Goal: Task Accomplishment & Management: Complete application form

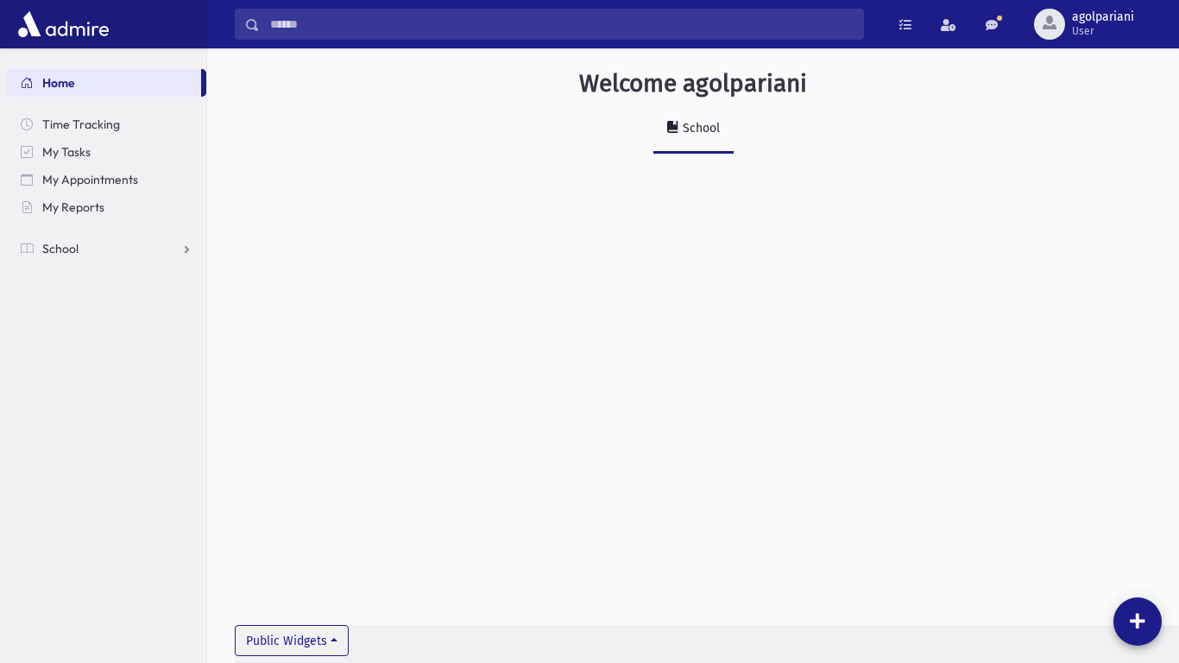
click at [557, 236] on div "Welcome agolpariani School Public Widgets" at bounding box center [693, 355] width 972 height 614
click at [83, 124] on span "Time Tracking" at bounding box center [81, 124] width 78 height 16
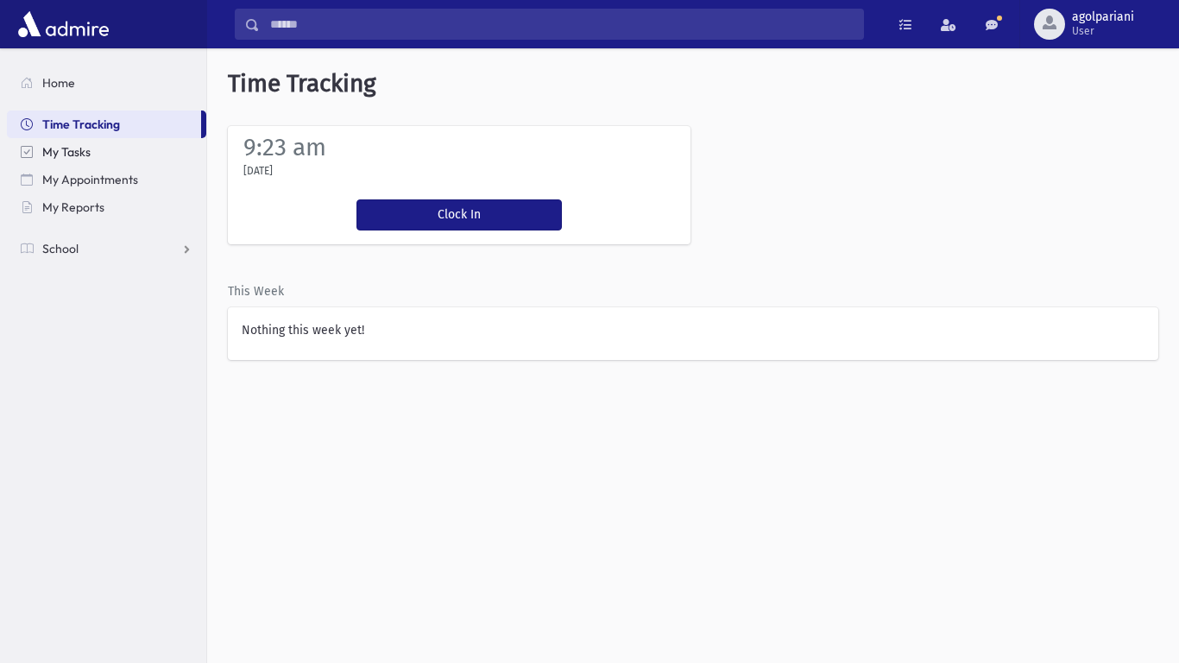
click at [94, 154] on link "My Tasks" at bounding box center [106, 152] width 199 height 28
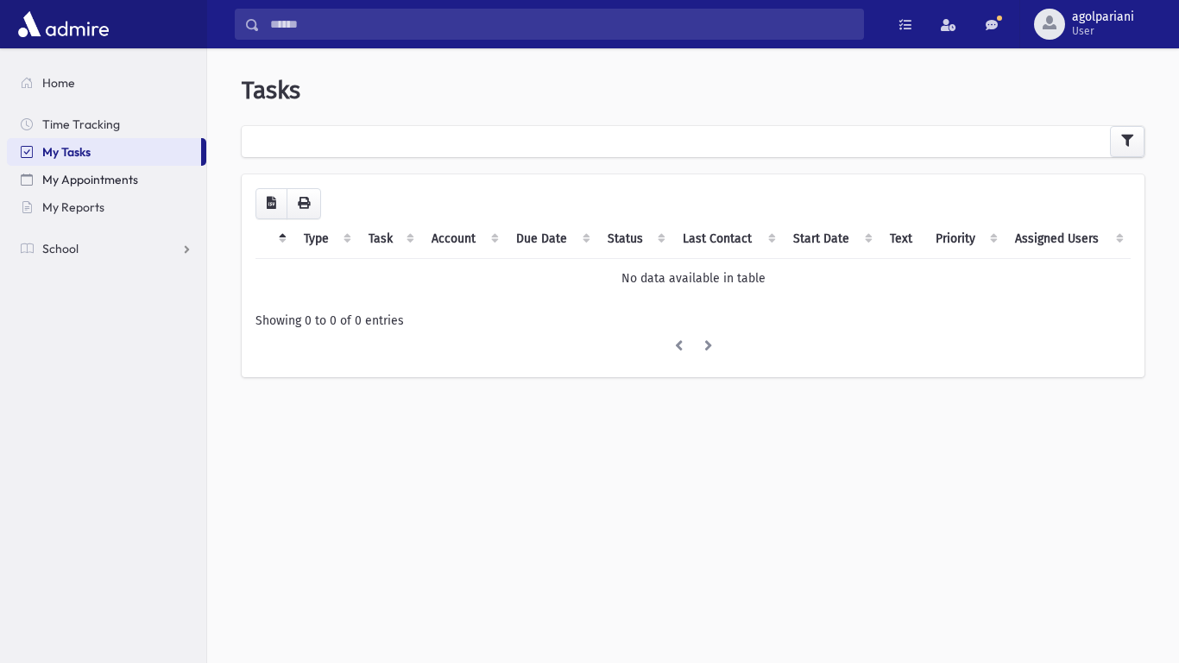
click at [95, 185] on span "My Appointments" at bounding box center [90, 180] width 96 height 16
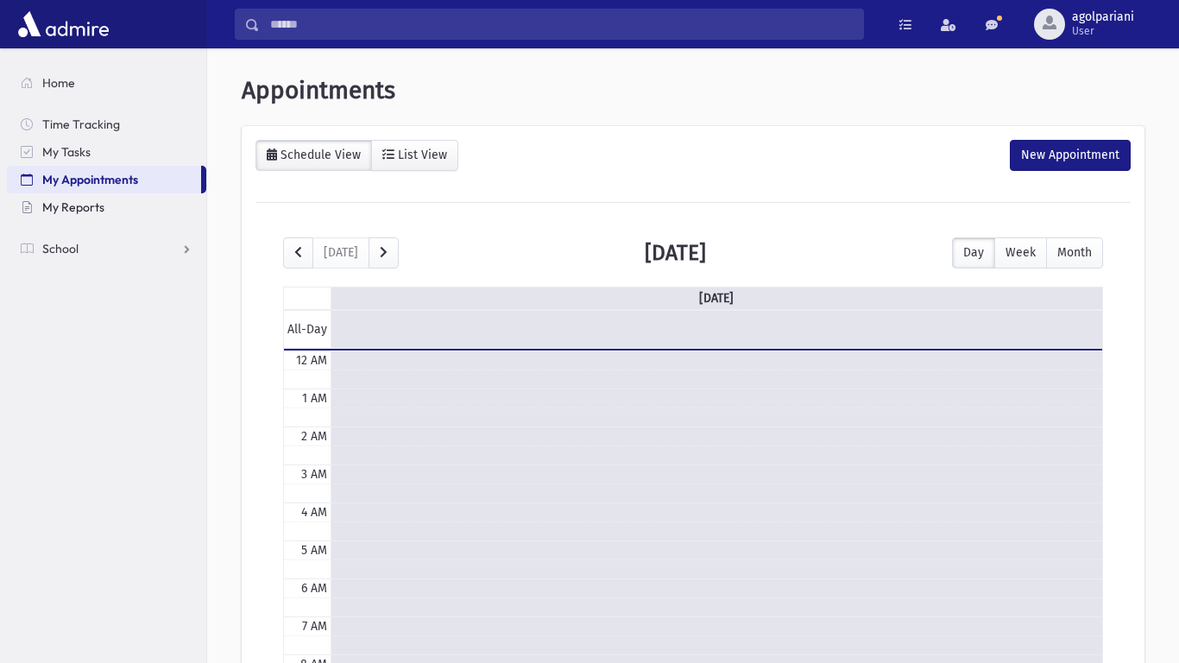
scroll to position [229, 0]
click at [102, 215] on link "My Reports" at bounding box center [106, 207] width 199 height 28
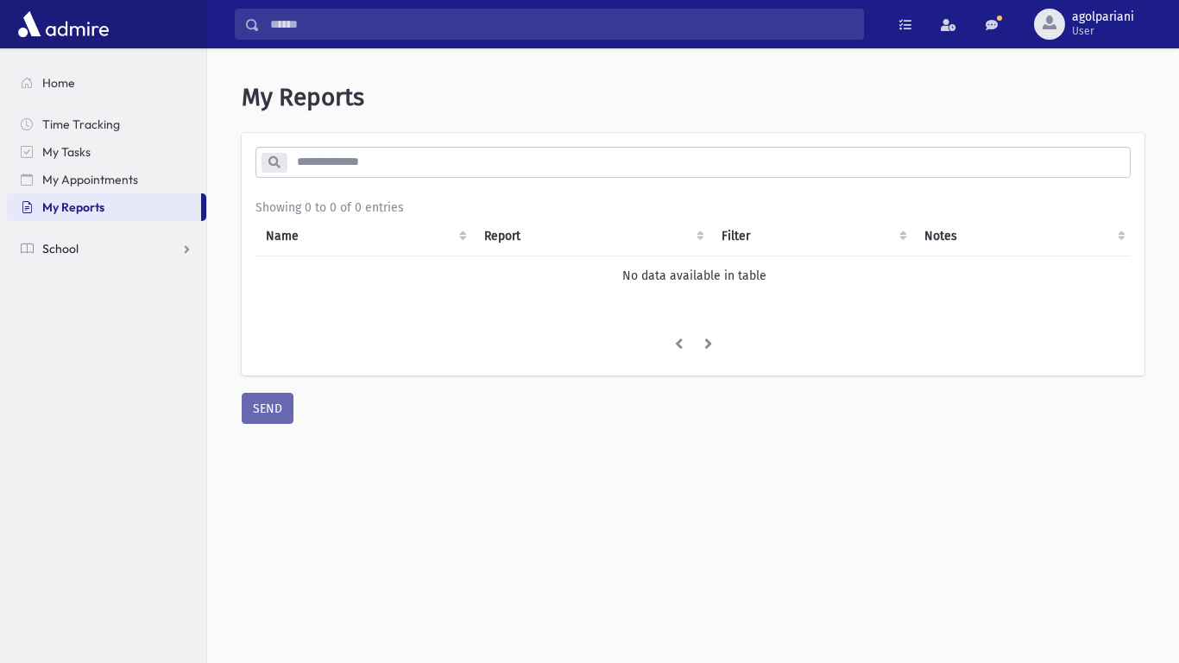
click at [104, 246] on link "School" at bounding box center [106, 249] width 199 height 28
click at [116, 305] on link "Attendance" at bounding box center [106, 304] width 199 height 28
click at [119, 326] on link "Entry" at bounding box center [106, 332] width 199 height 28
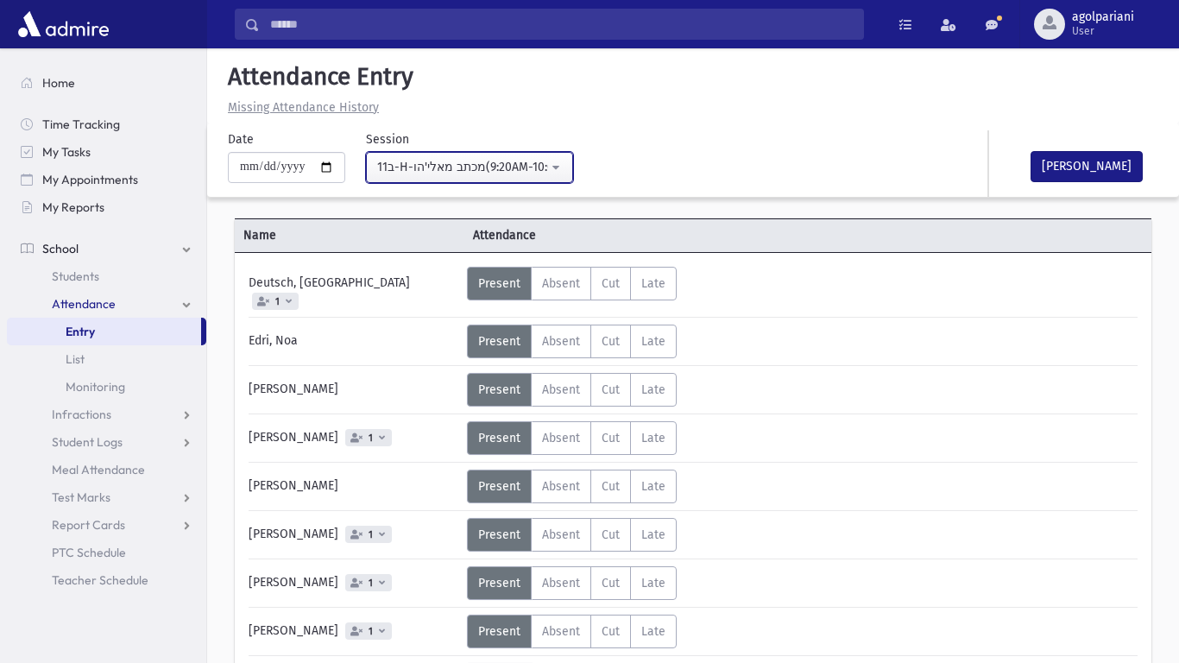
click at [548, 173] on div "11ב-H-מכתב מאלי'הו(9:20AM-10:03AM)" at bounding box center [462, 167] width 171 height 18
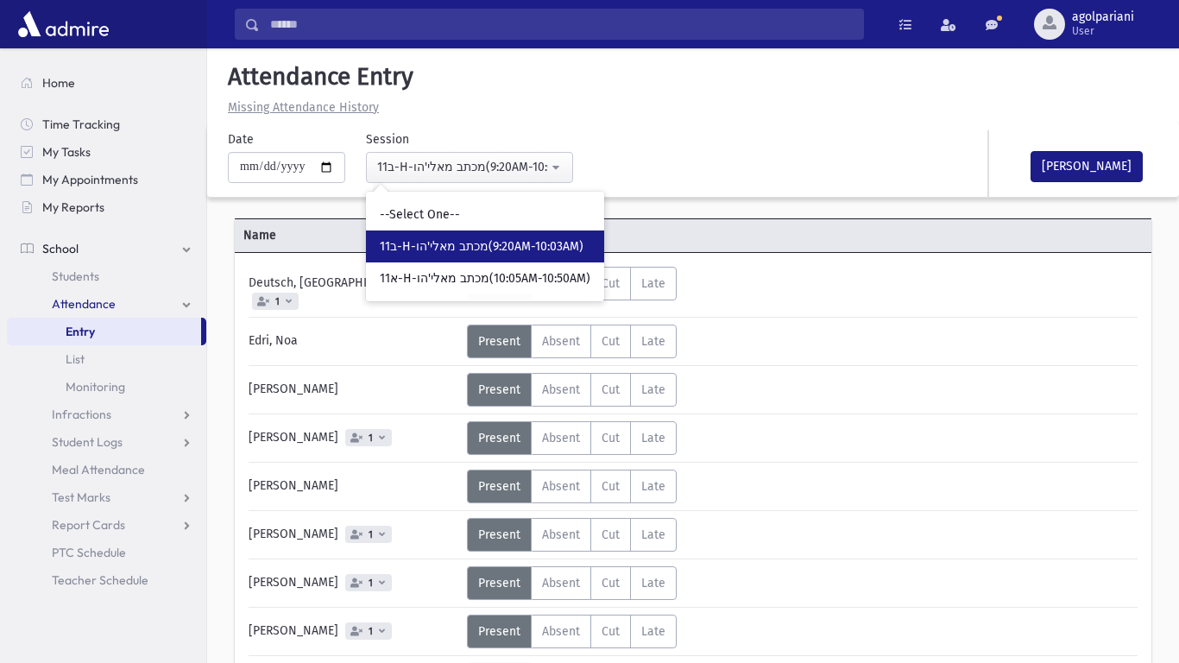
click at [527, 247] on span "11ב-H-מכתב מאלי'הו(9:20AM-10:03AM)" at bounding box center [482, 246] width 204 height 17
select select "*****"
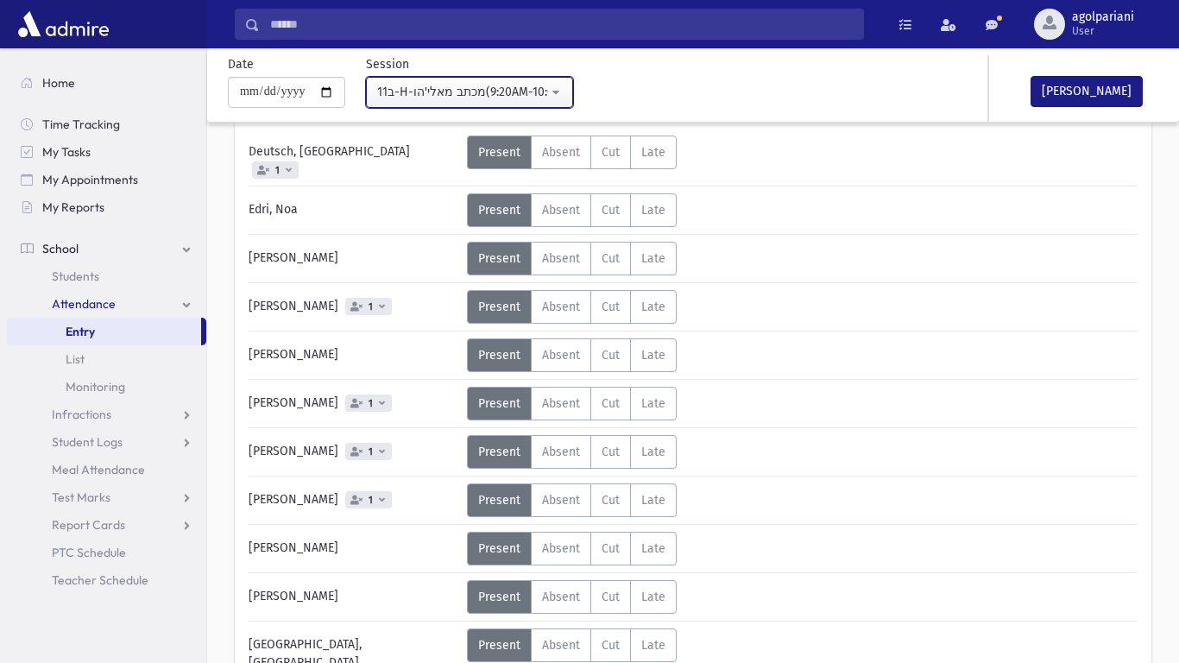
scroll to position [130, 0]
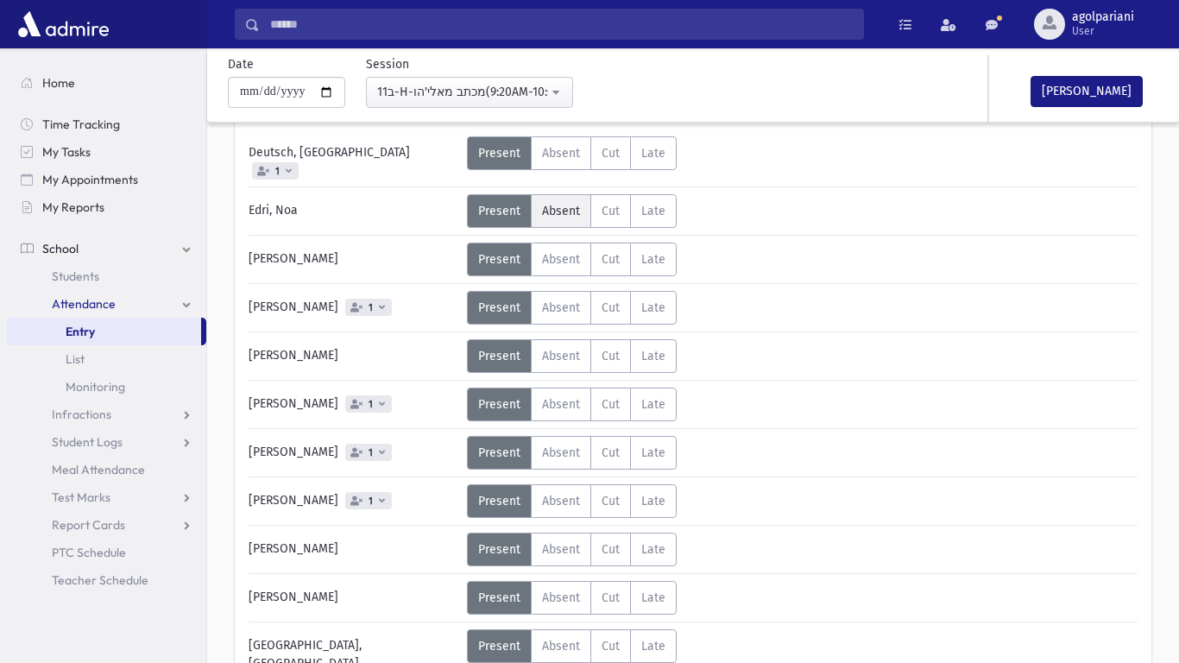
click at [537, 208] on label "Absent A" at bounding box center [561, 211] width 60 height 34
click at [555, 252] on span "Absent" at bounding box center [561, 259] width 38 height 15
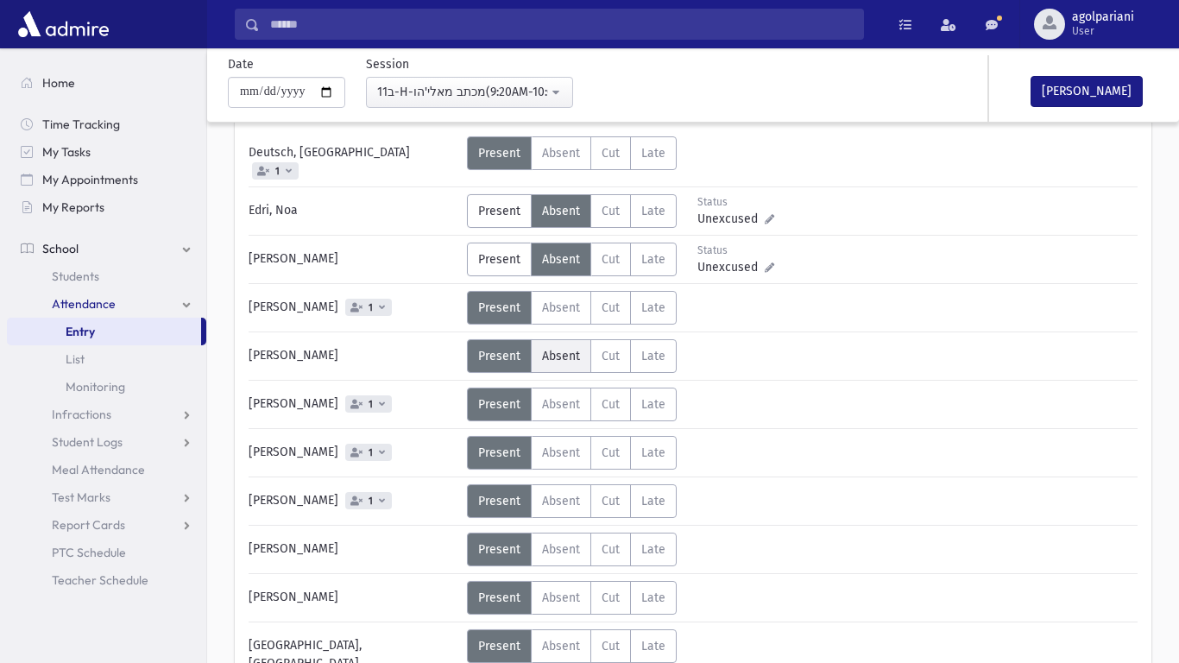
click at [574, 349] on span "Absent" at bounding box center [561, 356] width 38 height 15
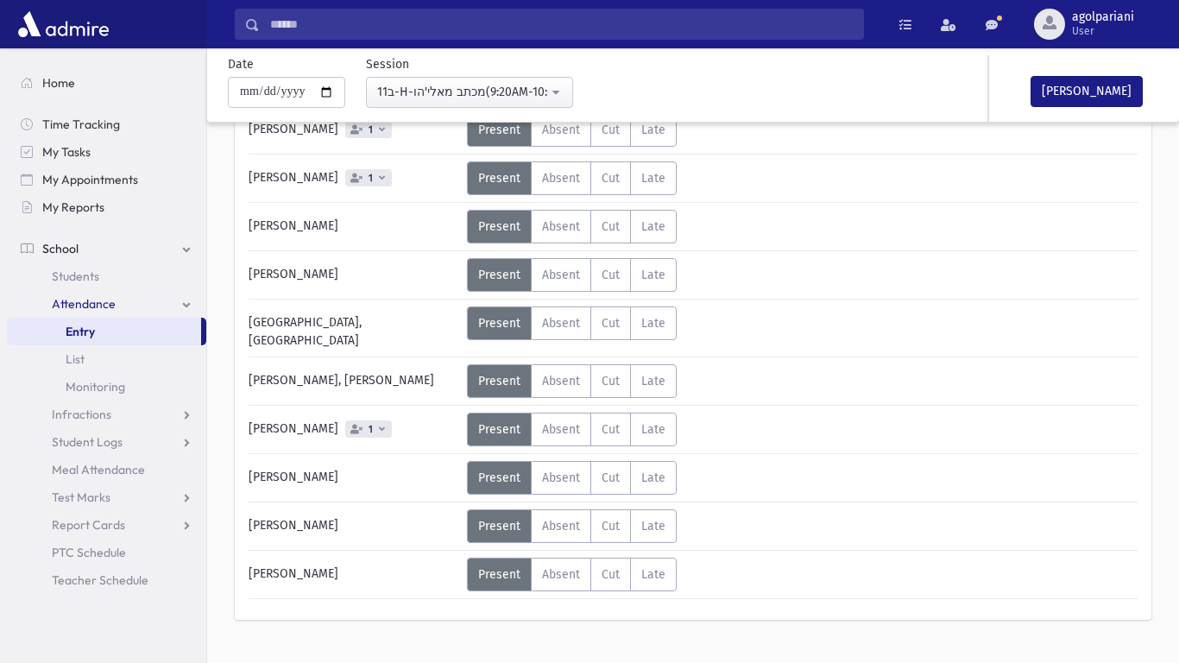
scroll to position [468, 0]
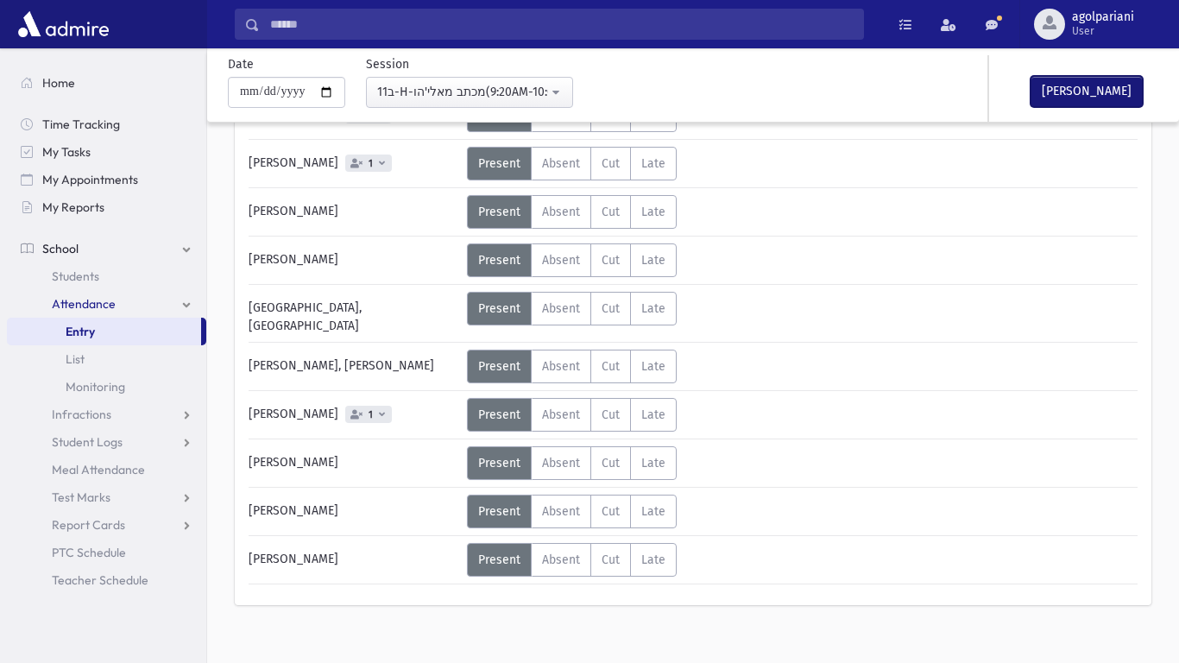
click at [1050, 100] on button "[PERSON_NAME]" at bounding box center [1086, 91] width 112 height 31
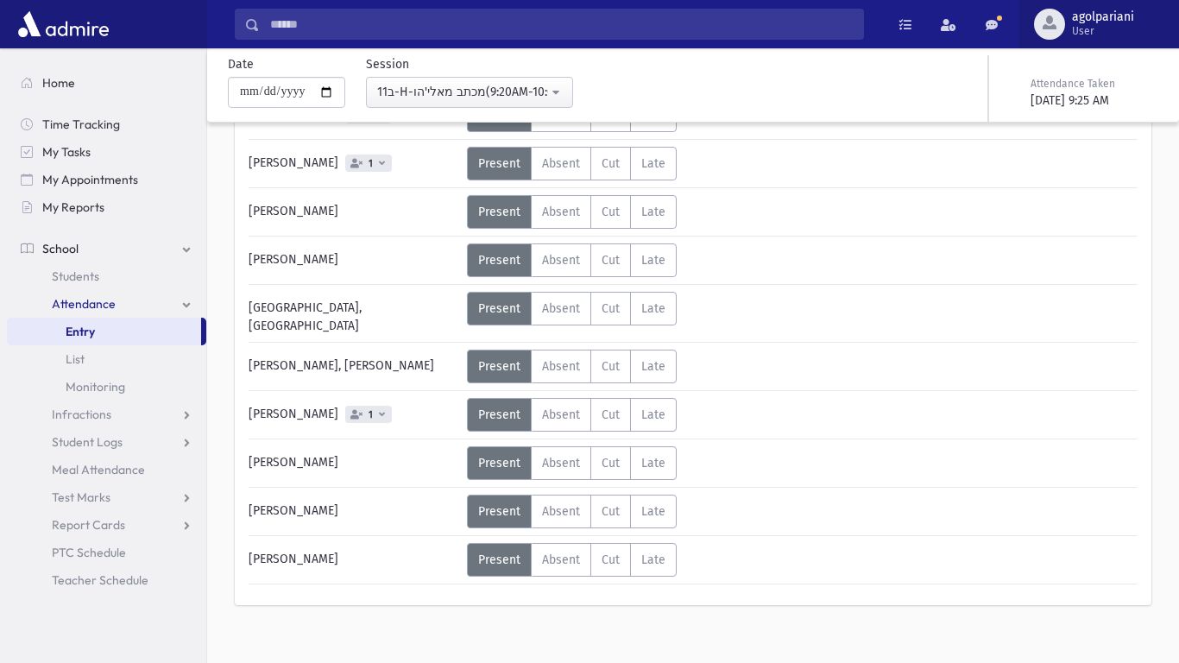
click at [1081, 35] on span "User" at bounding box center [1103, 31] width 62 height 14
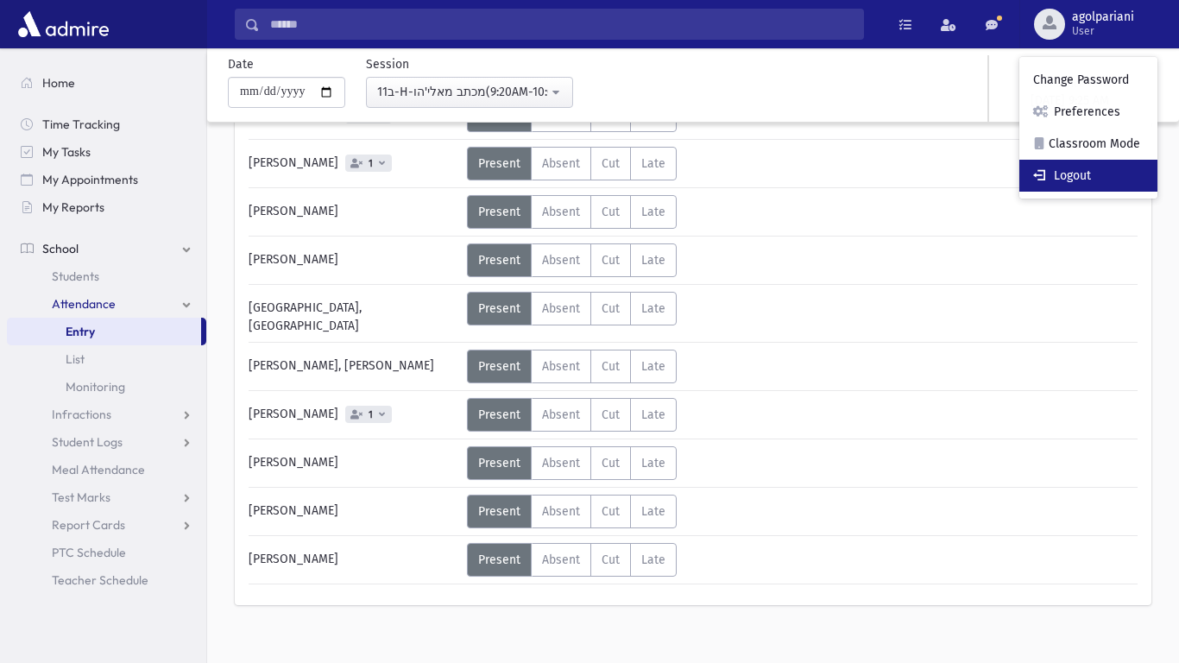
click at [1062, 173] on link "Logout" at bounding box center [1088, 176] width 138 height 32
